Goal: Download file/media

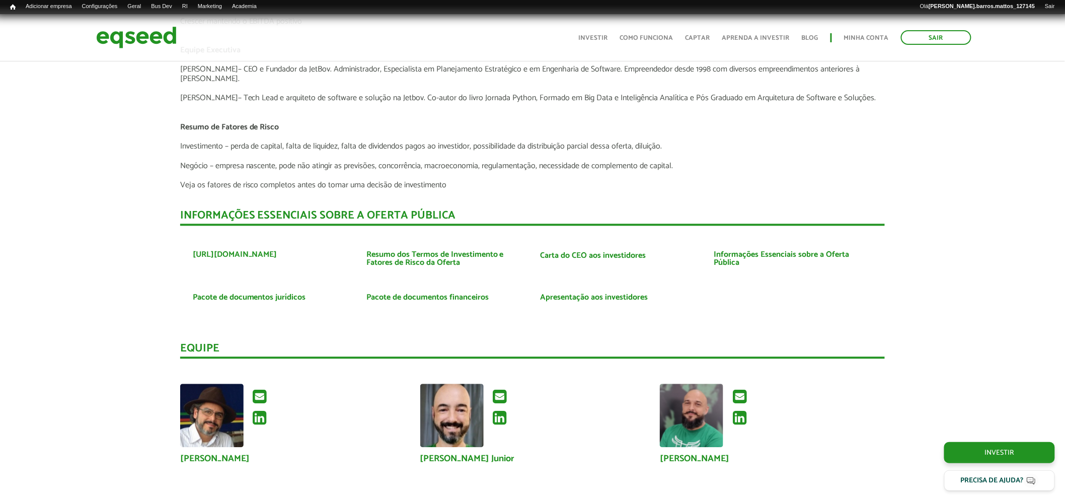
scroll to position [2355, 0]
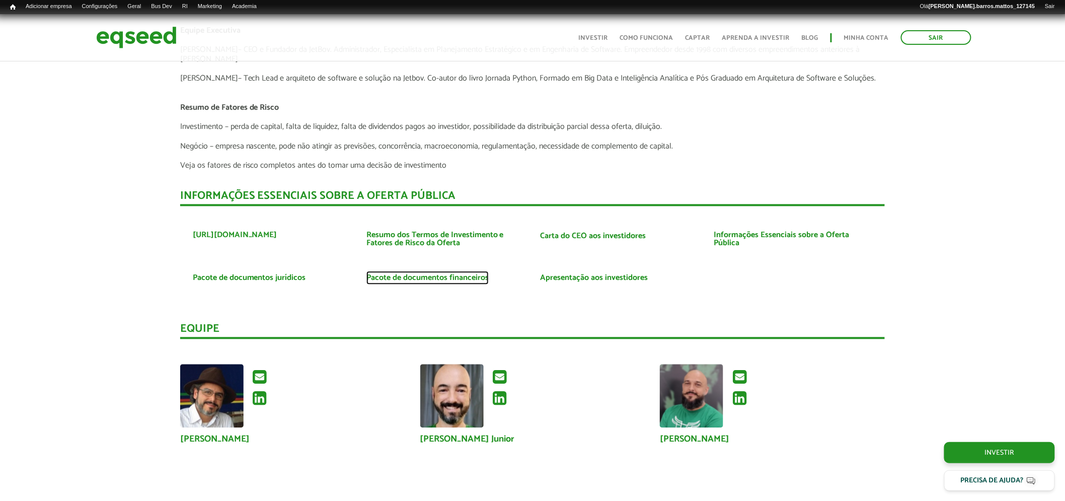
click at [436, 274] on link "Pacote de documentos financeiros" at bounding box center [427, 278] width 122 height 8
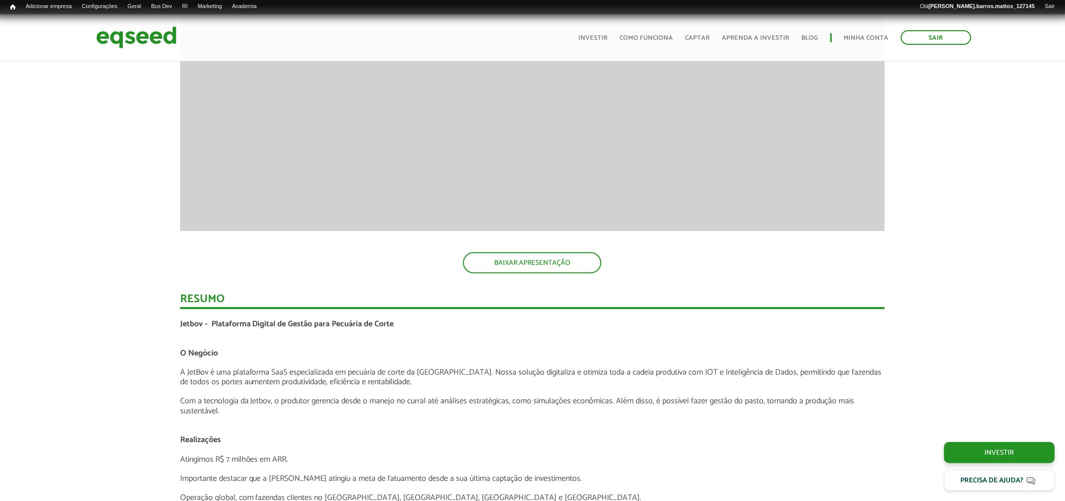
scroll to position [0, 0]
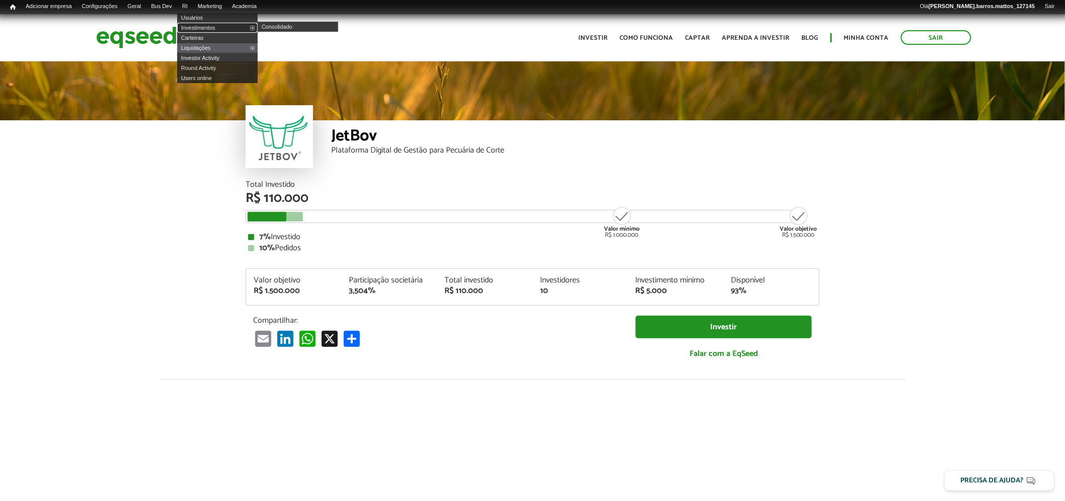
click at [200, 25] on link "Investimentos" at bounding box center [217, 28] width 80 height 10
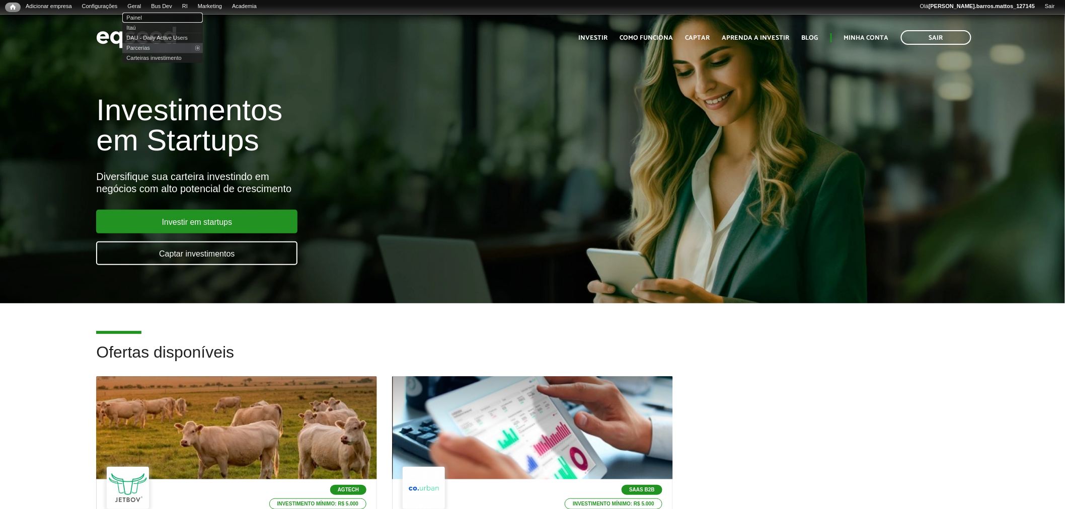
click at [146, 17] on link "Painel" at bounding box center [162, 18] width 80 height 10
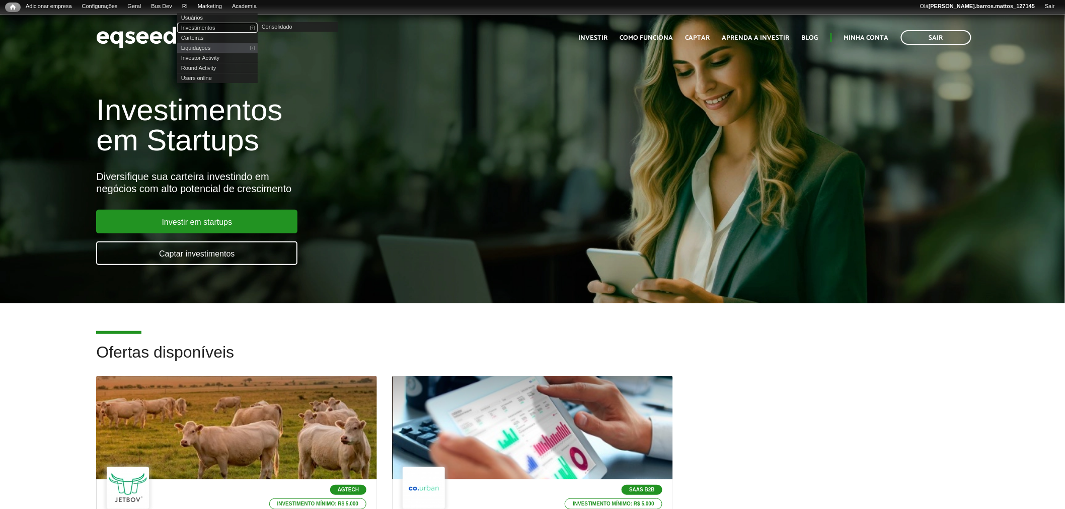
click at [196, 25] on link "Investimentos" at bounding box center [217, 28] width 80 height 10
